Goal: Information Seeking & Learning: Find specific fact

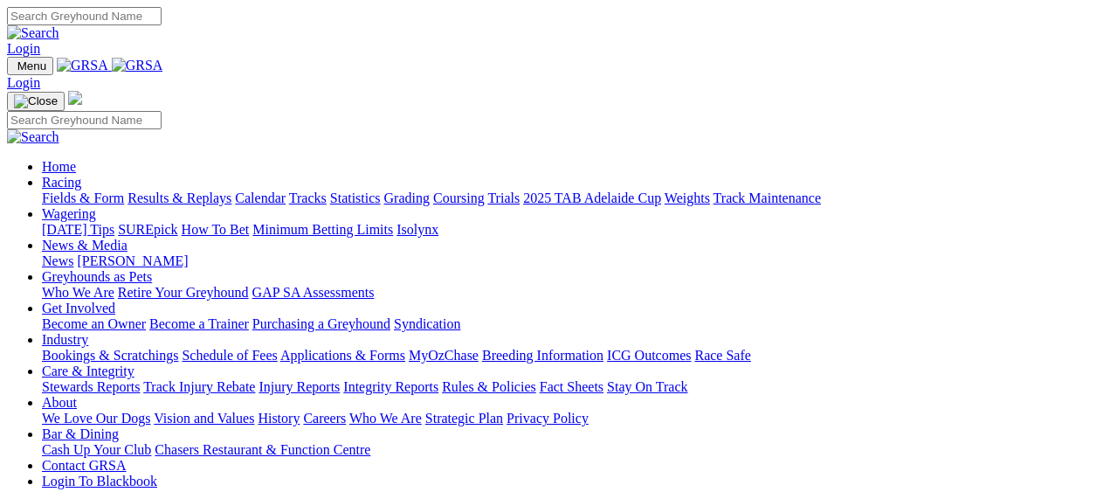
scroll to position [698, 0]
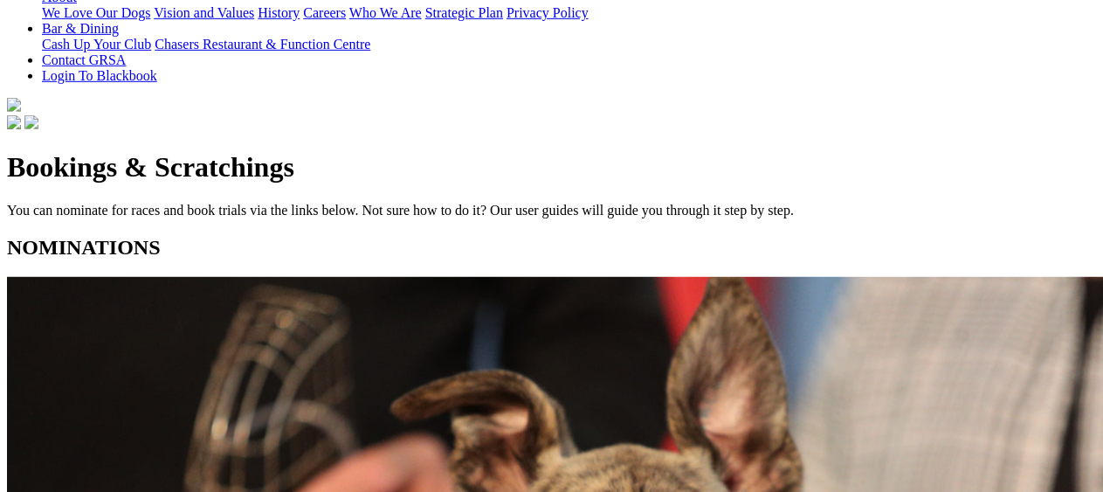
scroll to position [524, 0]
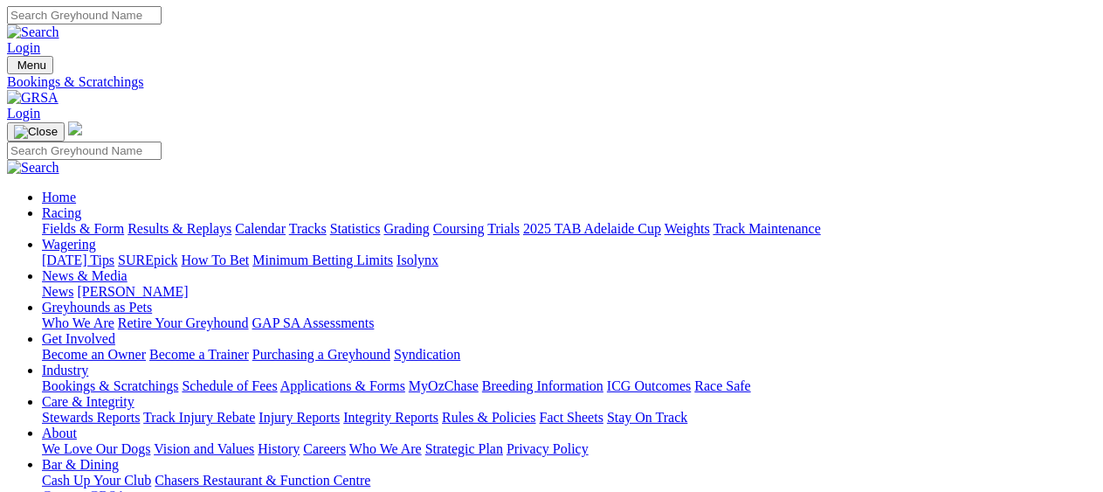
scroll to position [0, 0]
click at [222, 222] on link "Results & Replays" at bounding box center [179, 229] width 104 height 15
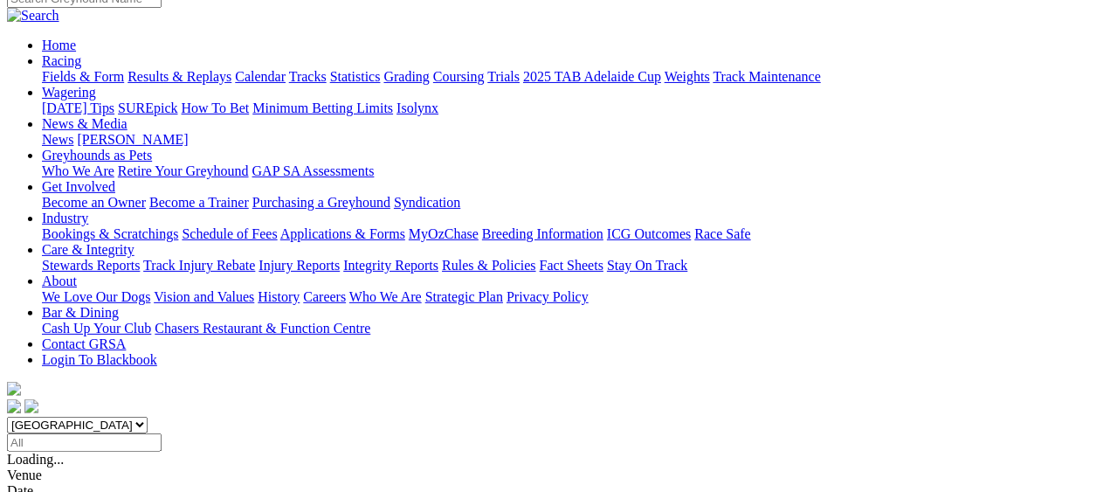
scroll to position [175, 0]
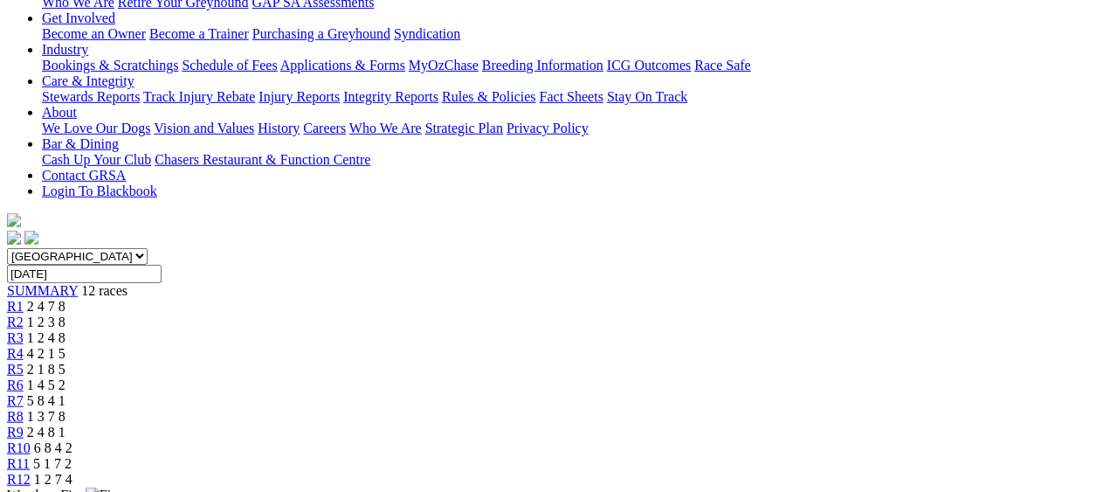
scroll to position [349, 0]
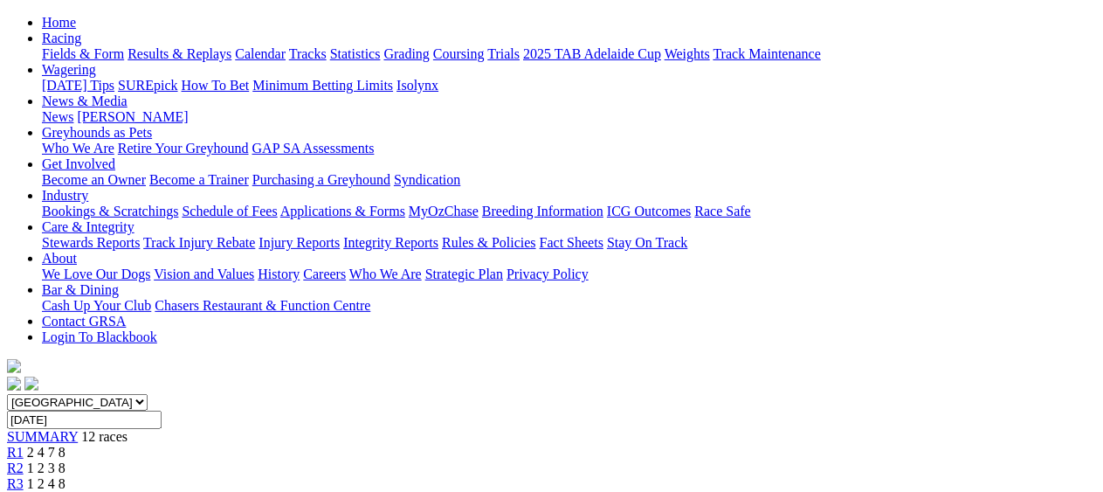
scroll to position [175, 0]
click at [24, 491] on span "R4" at bounding box center [15, 499] width 17 height 15
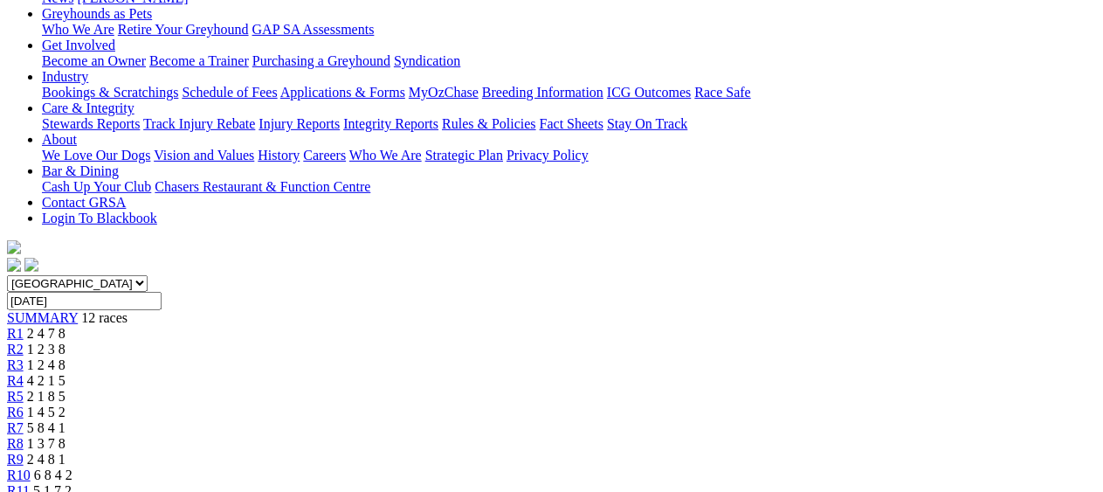
scroll to position [175, 0]
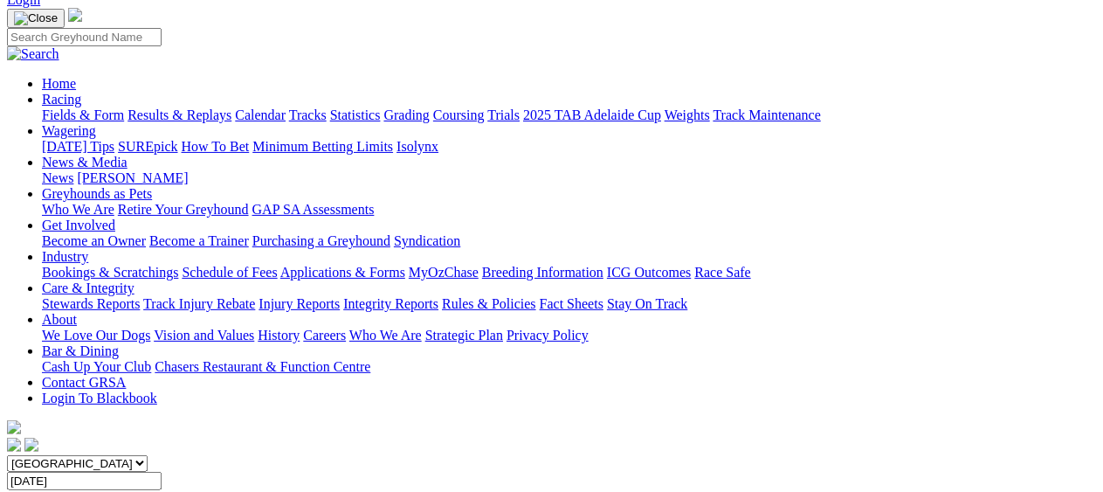
scroll to position [87, 0]
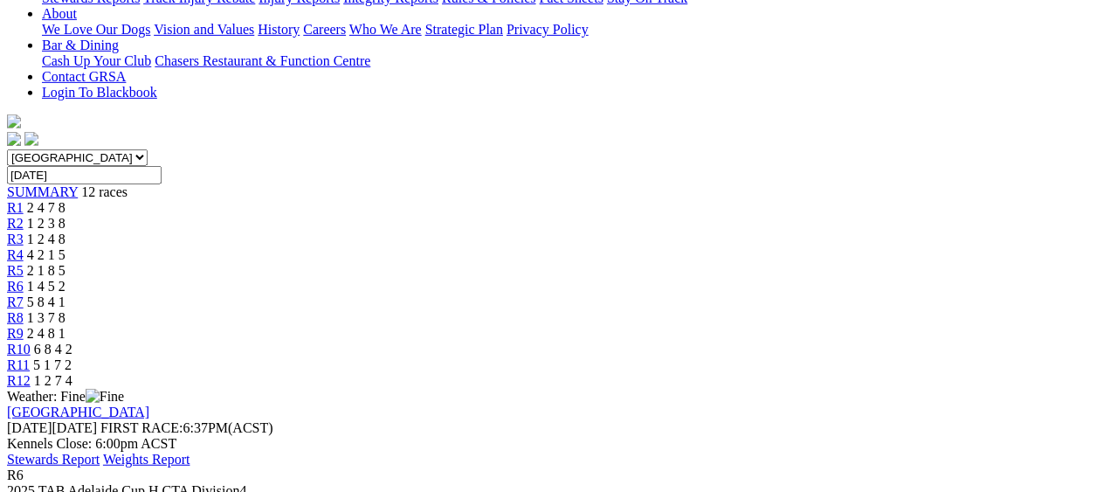
scroll to position [349, 0]
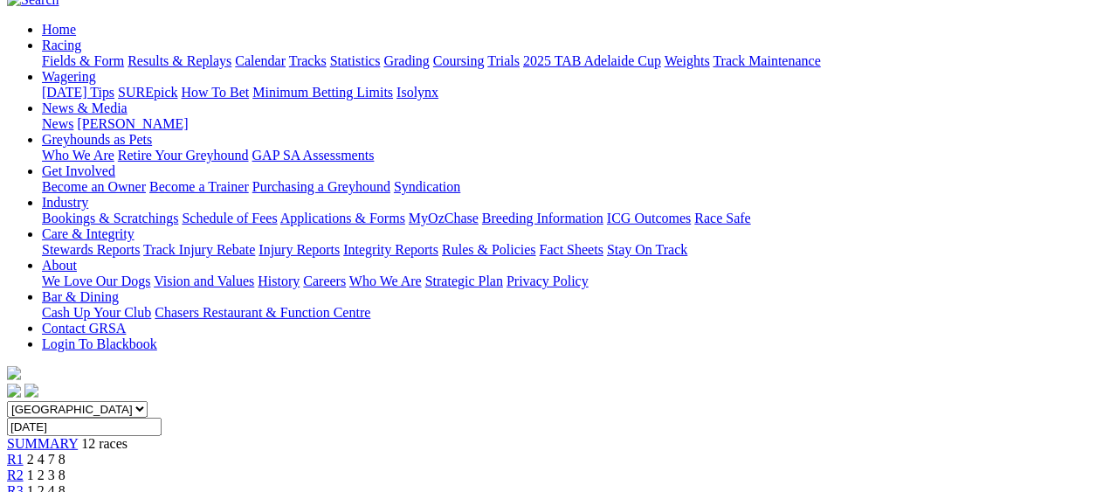
scroll to position [132, 0]
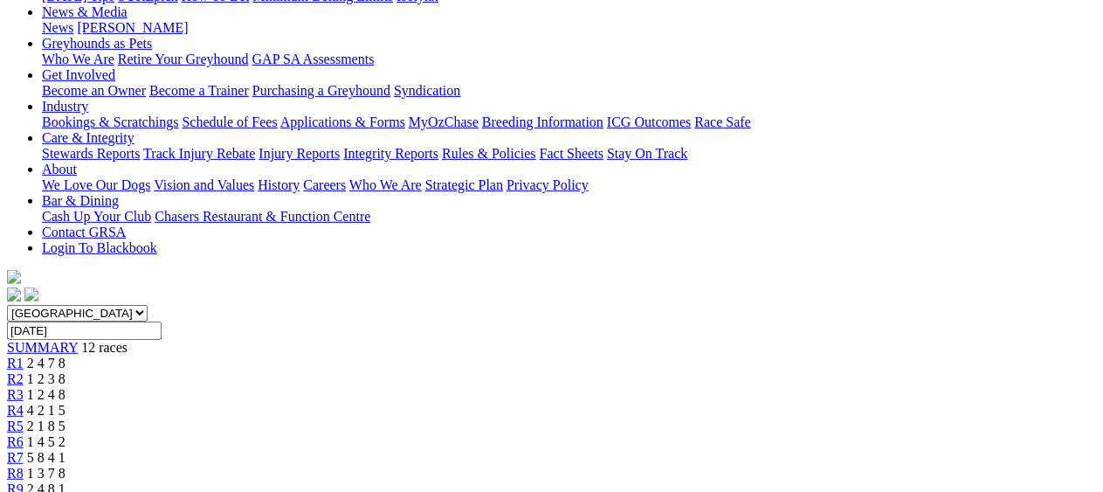
scroll to position [262, 0]
